Goal: Find specific page/section: Find specific page/section

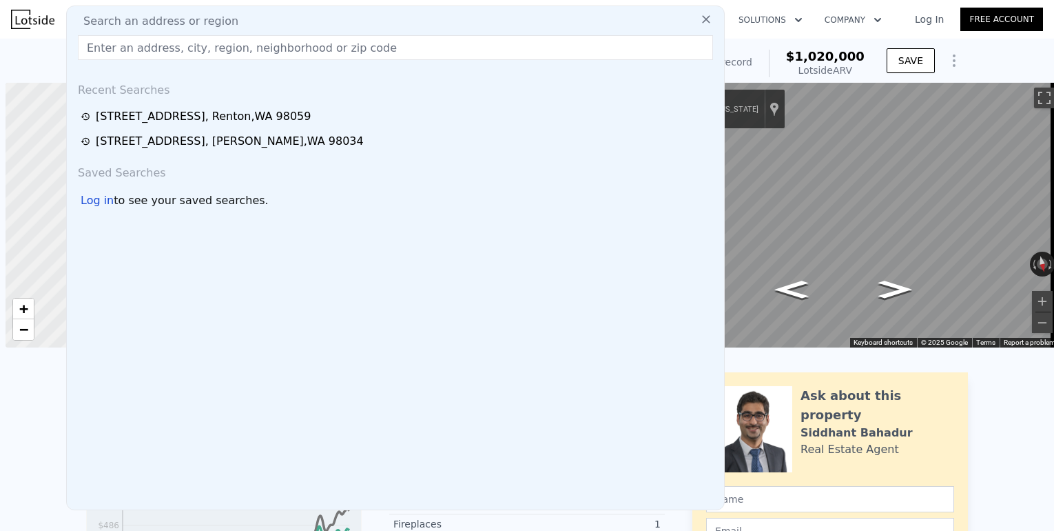
click at [258, 54] on input "text" at bounding box center [395, 47] width 635 height 25
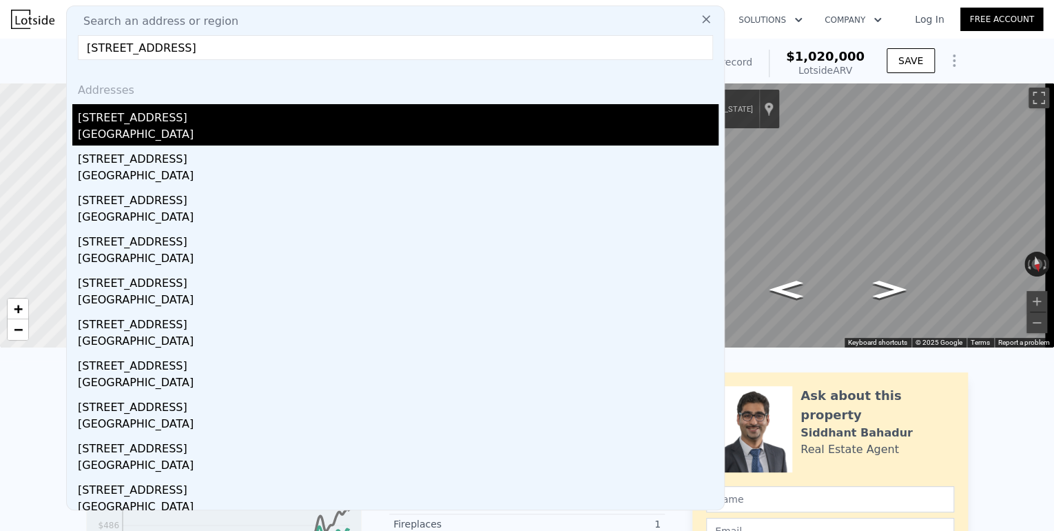
type input "[STREET_ADDRESS]"
click at [198, 113] on div "[STREET_ADDRESS]" at bounding box center [398, 115] width 641 height 22
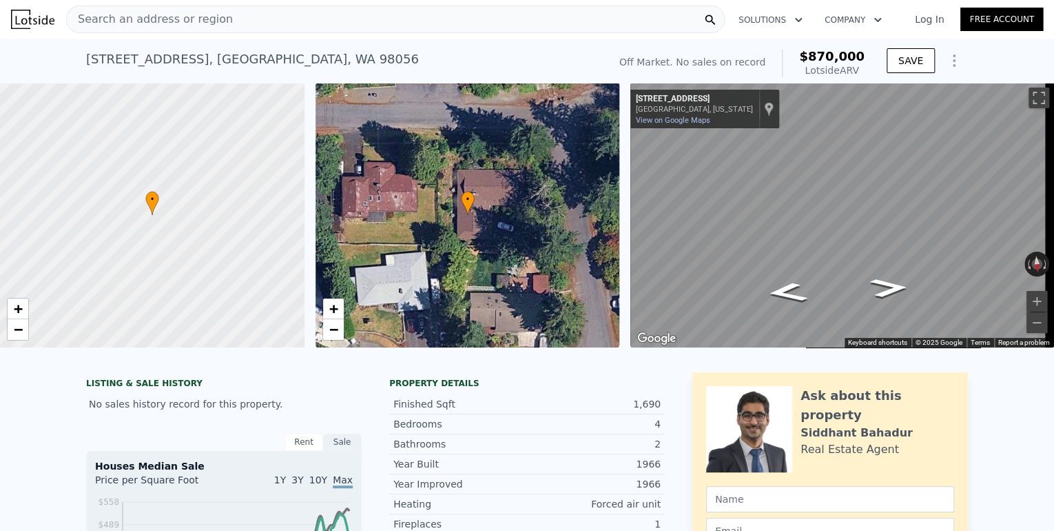
click at [178, 11] on span "Search an address or region" at bounding box center [150, 19] width 166 height 17
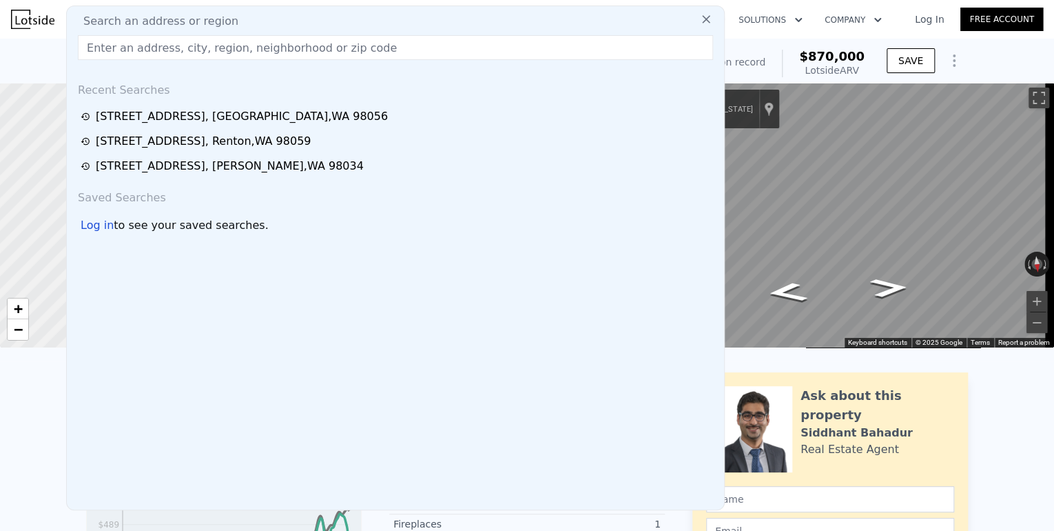
drag, startPoint x: 176, startPoint y: 12, endPoint x: 138, endPoint y: 38, distance: 46.6
click at [138, 36] on input "text" at bounding box center [395, 47] width 635 height 25
click at [141, 53] on input "text" at bounding box center [395, 47] width 635 height 25
paste input "[STREET_ADDRESS]"
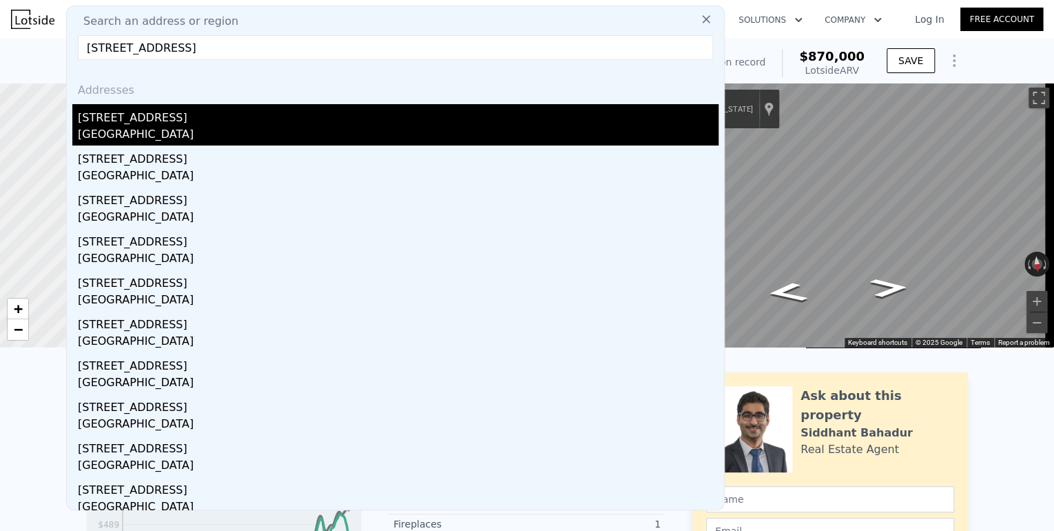
type input "[STREET_ADDRESS]"
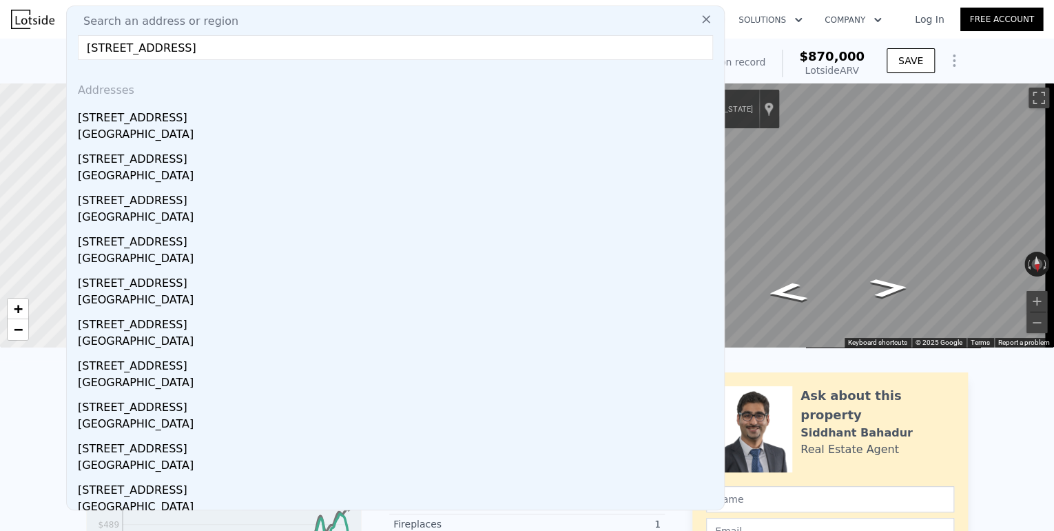
click at [184, 125] on div "[STREET_ADDRESS]" at bounding box center [398, 115] width 641 height 22
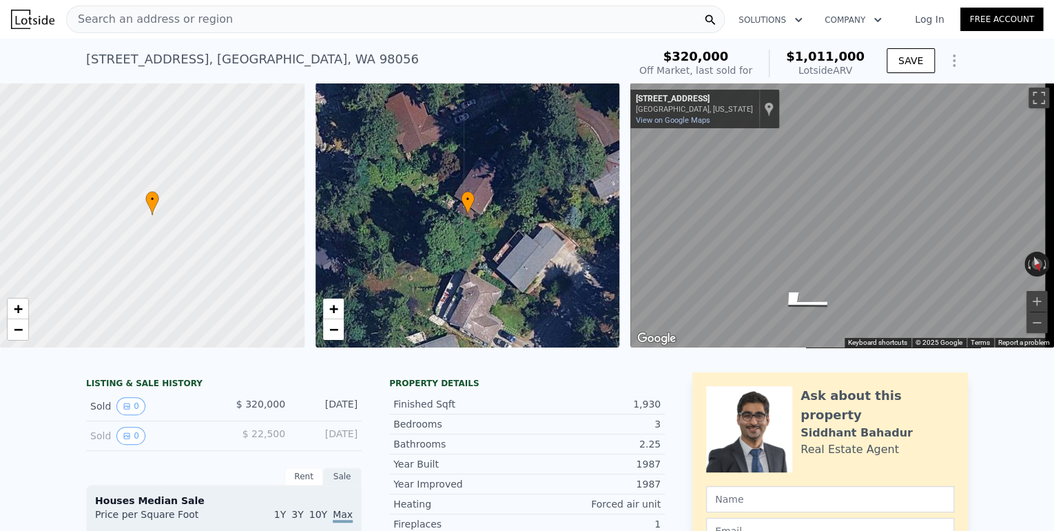
click at [426, 10] on div "Search an address or region" at bounding box center [395, 20] width 659 height 28
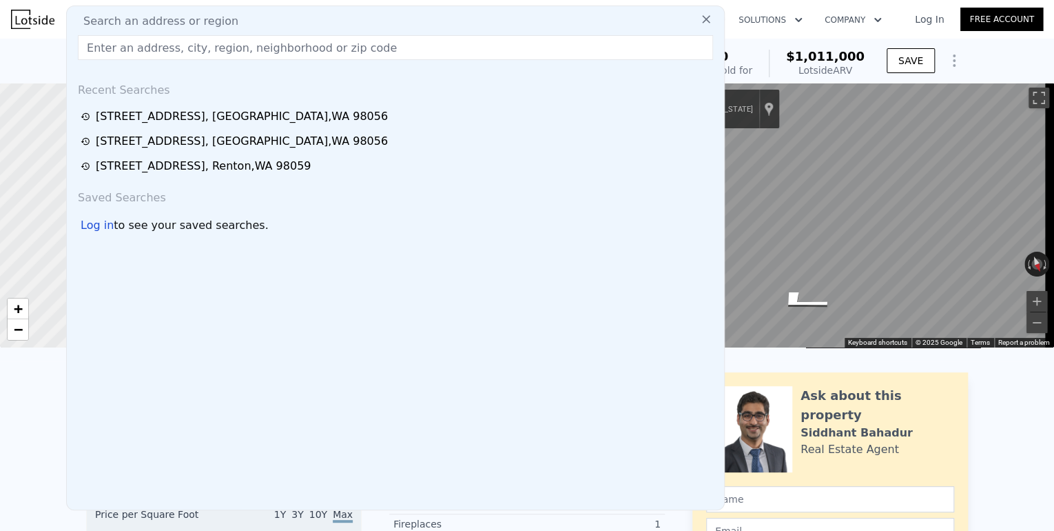
drag, startPoint x: 431, startPoint y: 88, endPoint x: 373, endPoint y: 43, distance: 73.2
paste input "[STREET_ADDRESS][US_STATE]"
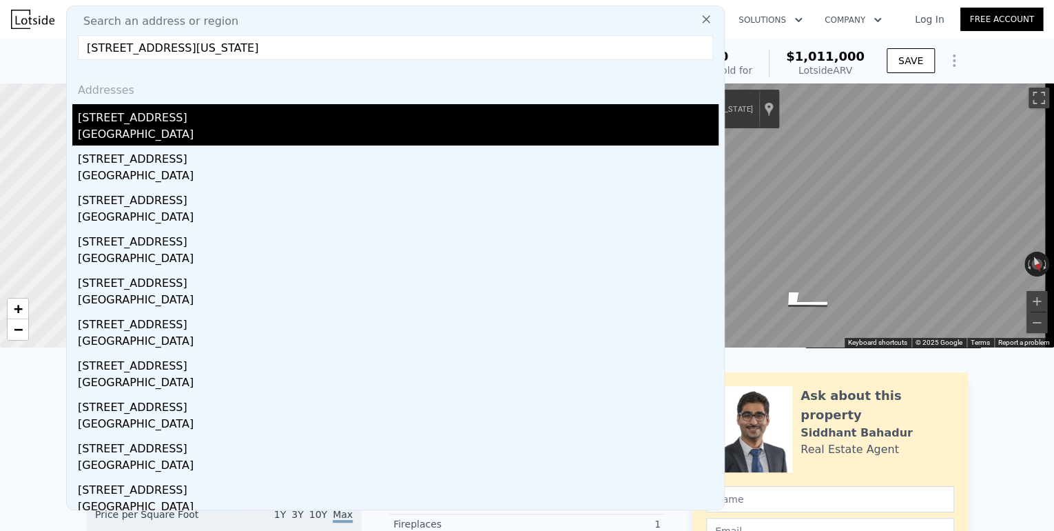
type input "[STREET_ADDRESS][US_STATE]"
click at [347, 130] on div "[GEOGRAPHIC_DATA]" at bounding box center [398, 135] width 641 height 19
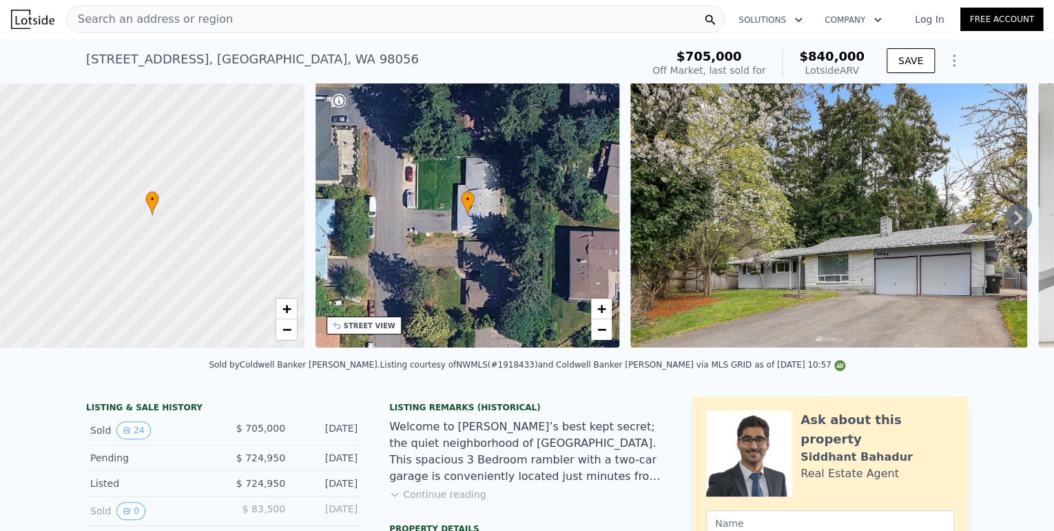
click at [395, 19] on div "Search an address or region" at bounding box center [395, 20] width 659 height 28
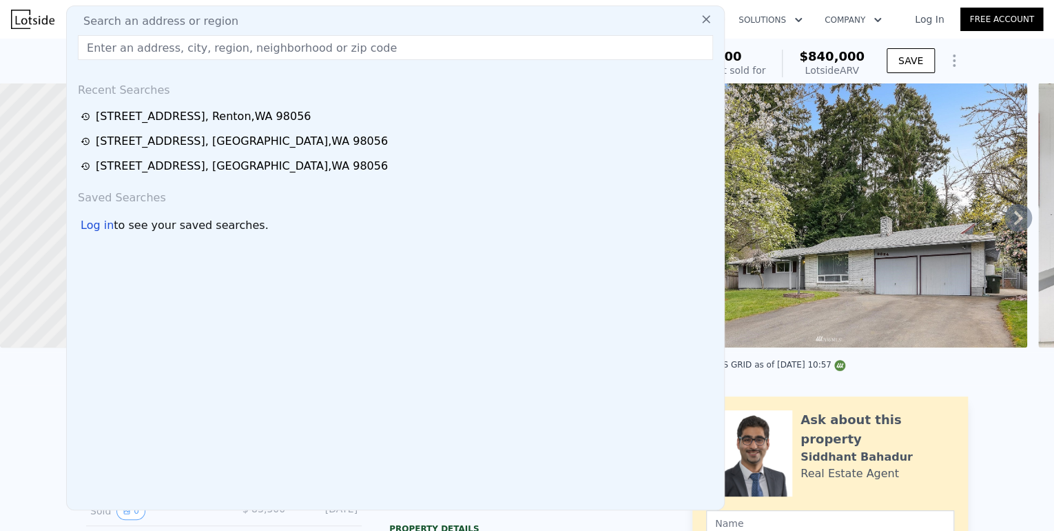
drag, startPoint x: 395, startPoint y: 19, endPoint x: 367, endPoint y: 52, distance: 43.5
click at [367, 52] on input "text" at bounding box center [395, 47] width 635 height 25
paste input "[STREET_ADDRESS]"
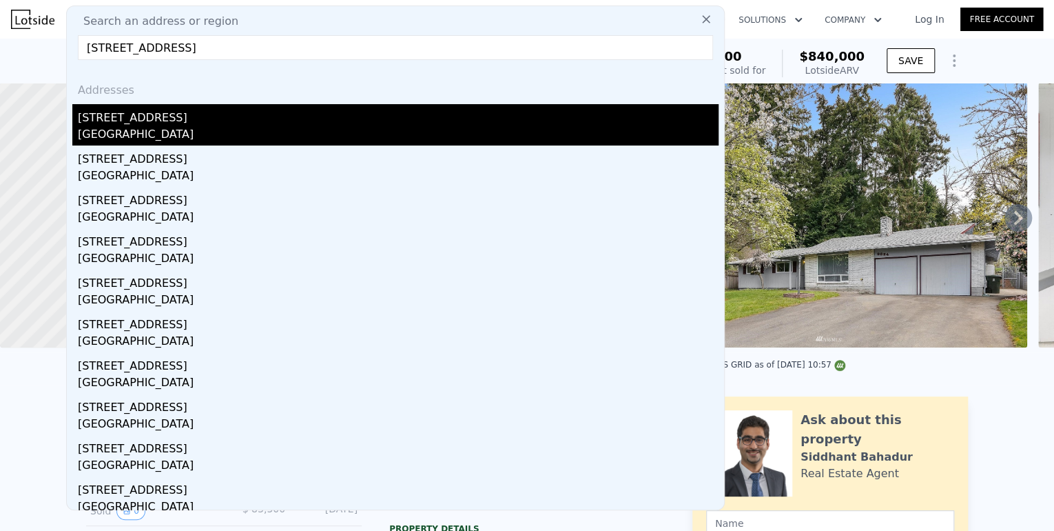
type input "[STREET_ADDRESS]"
click at [356, 143] on div "[GEOGRAPHIC_DATA]" at bounding box center [398, 135] width 641 height 19
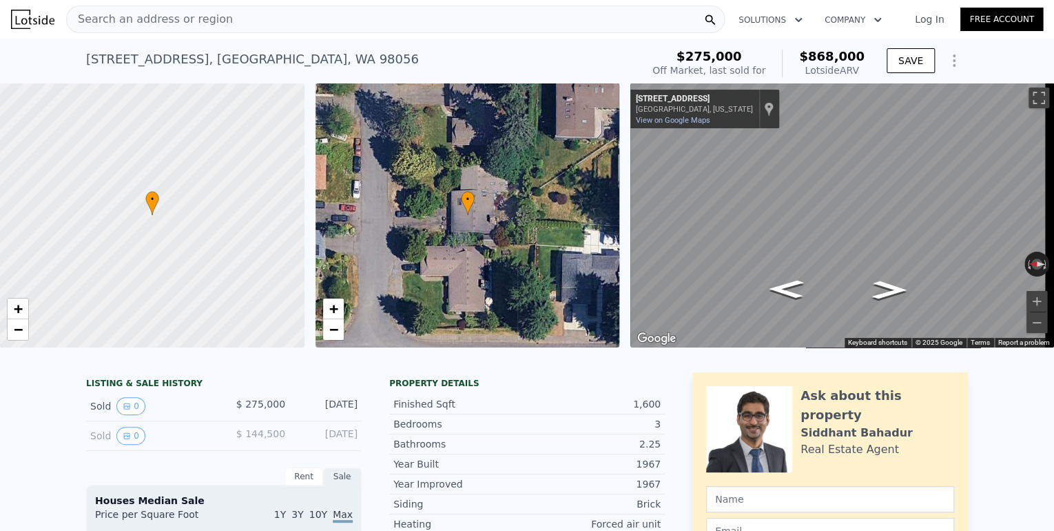
click at [320, 13] on div "Search an address or region" at bounding box center [395, 20] width 659 height 28
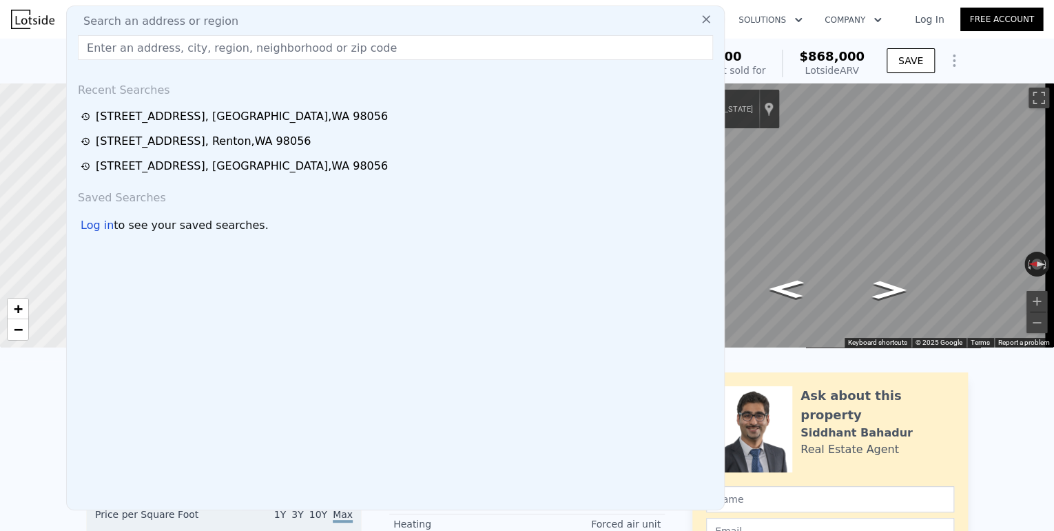
drag, startPoint x: 320, startPoint y: 13, endPoint x: 303, endPoint y: 44, distance: 35.1
click at [303, 44] on input "text" at bounding box center [395, 47] width 635 height 25
paste input "[STREET_ADDRESS]"
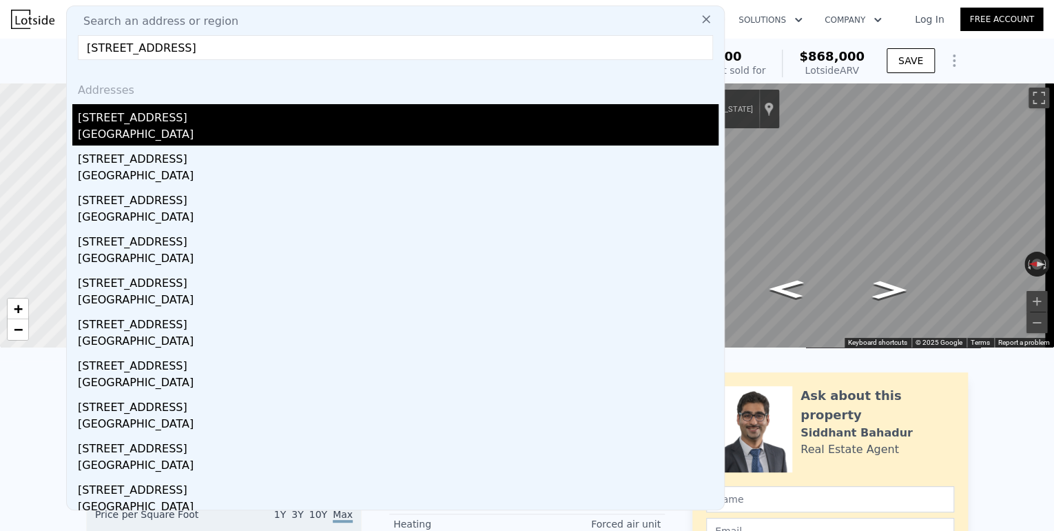
type input "[STREET_ADDRESS]"
click at [251, 120] on div "[STREET_ADDRESS]" at bounding box center [398, 115] width 641 height 22
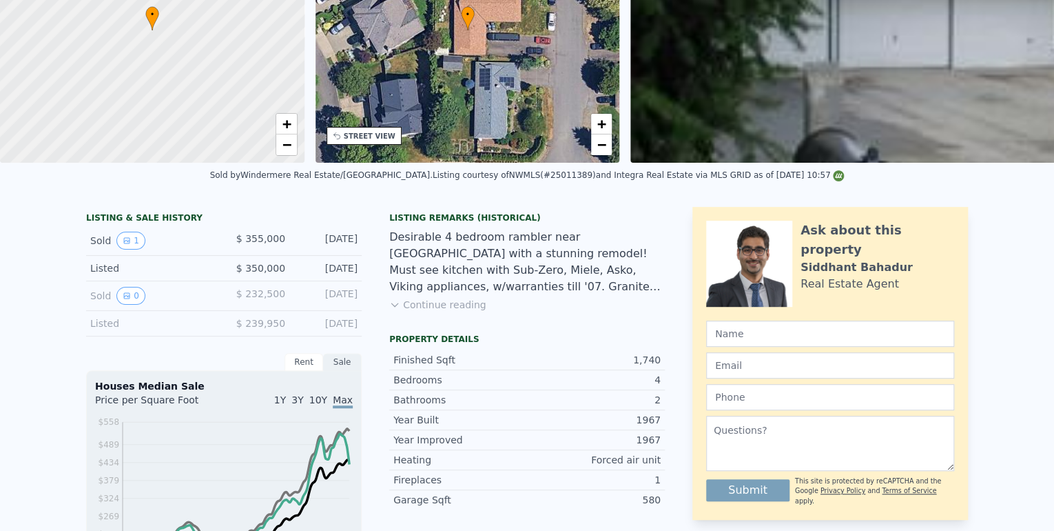
scroll to position [5, 0]
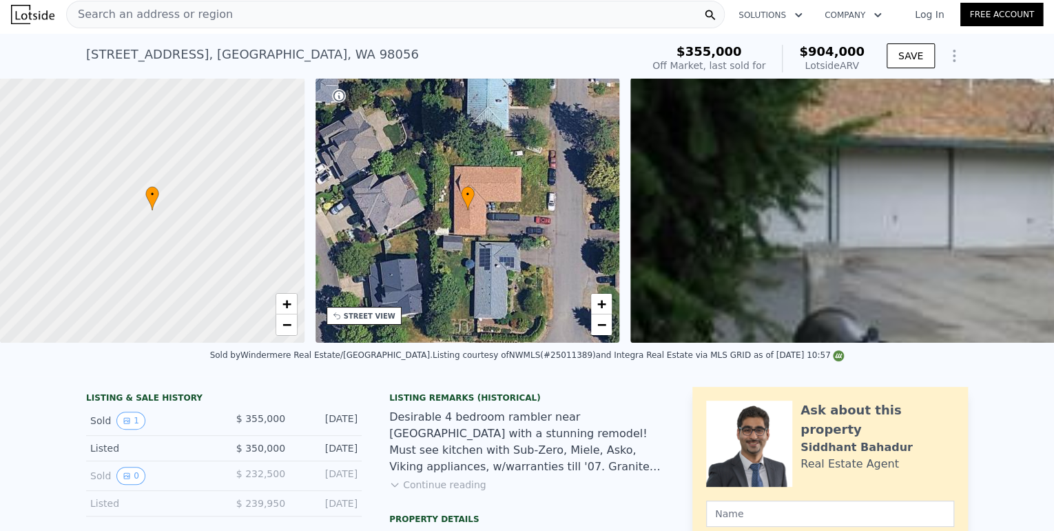
click at [682, 12] on div "Search an address or region" at bounding box center [395, 15] width 659 height 28
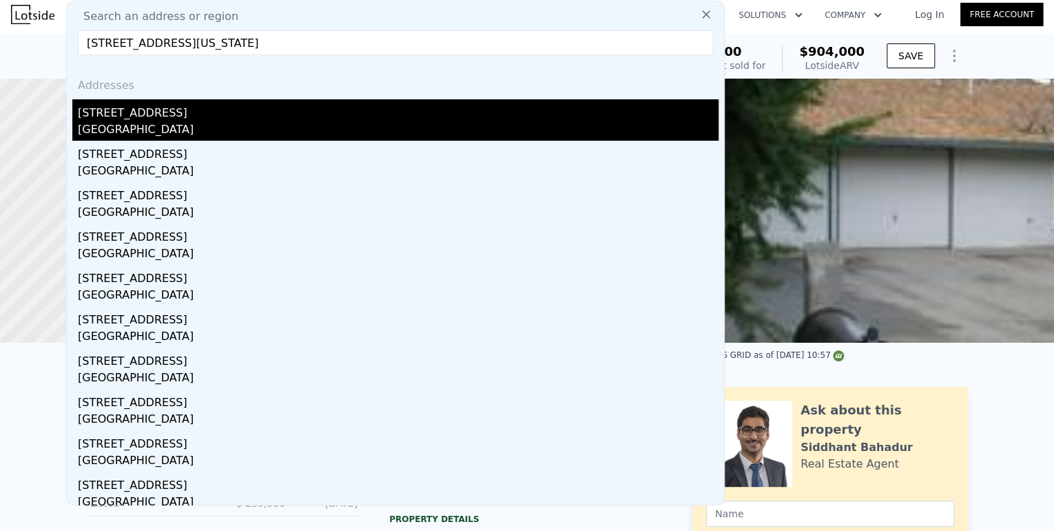
type input "[STREET_ADDRESS][US_STATE]"
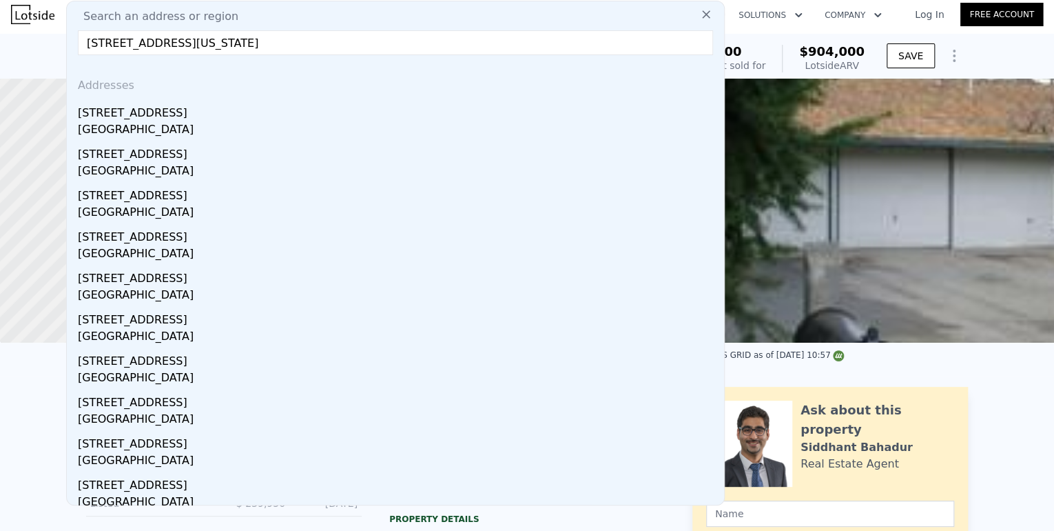
click at [298, 132] on div "[GEOGRAPHIC_DATA]" at bounding box center [398, 130] width 641 height 19
